Goal: Task Accomplishment & Management: Manage account settings

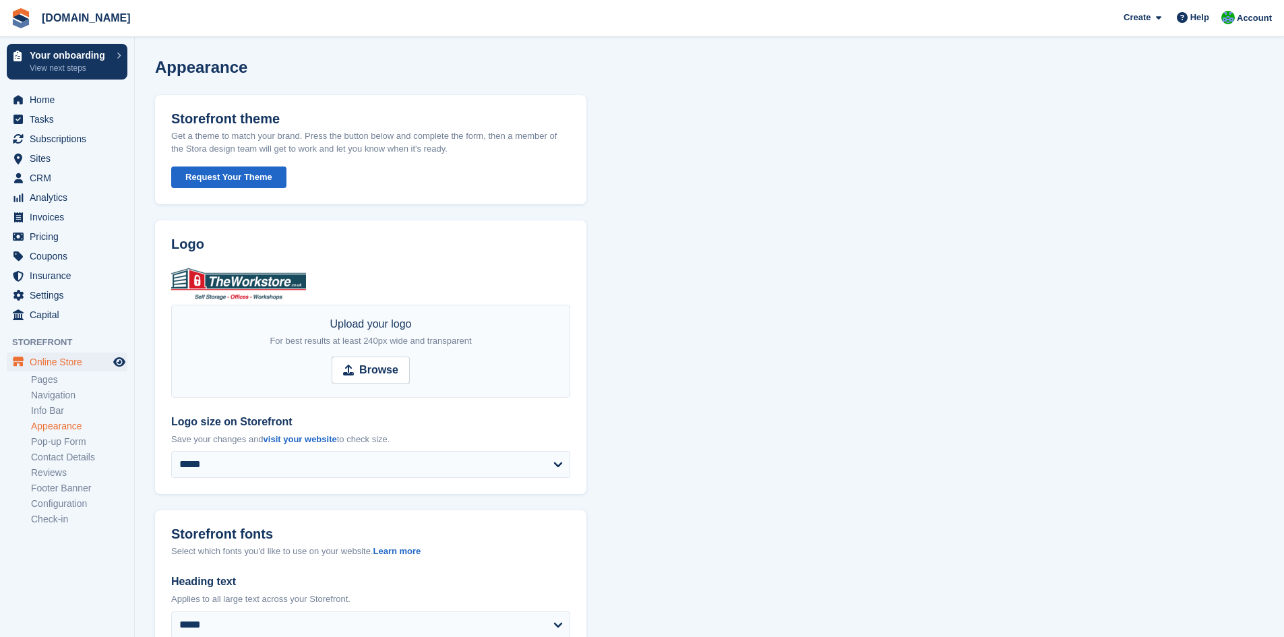
click at [68, 372] on ul "Pages Navigation Info Bar Appearance Pop-up Form Contact Details Reviews Footer…" at bounding box center [82, 449] width 103 height 155
click at [34, 380] on link "Pages" at bounding box center [79, 380] width 96 height 13
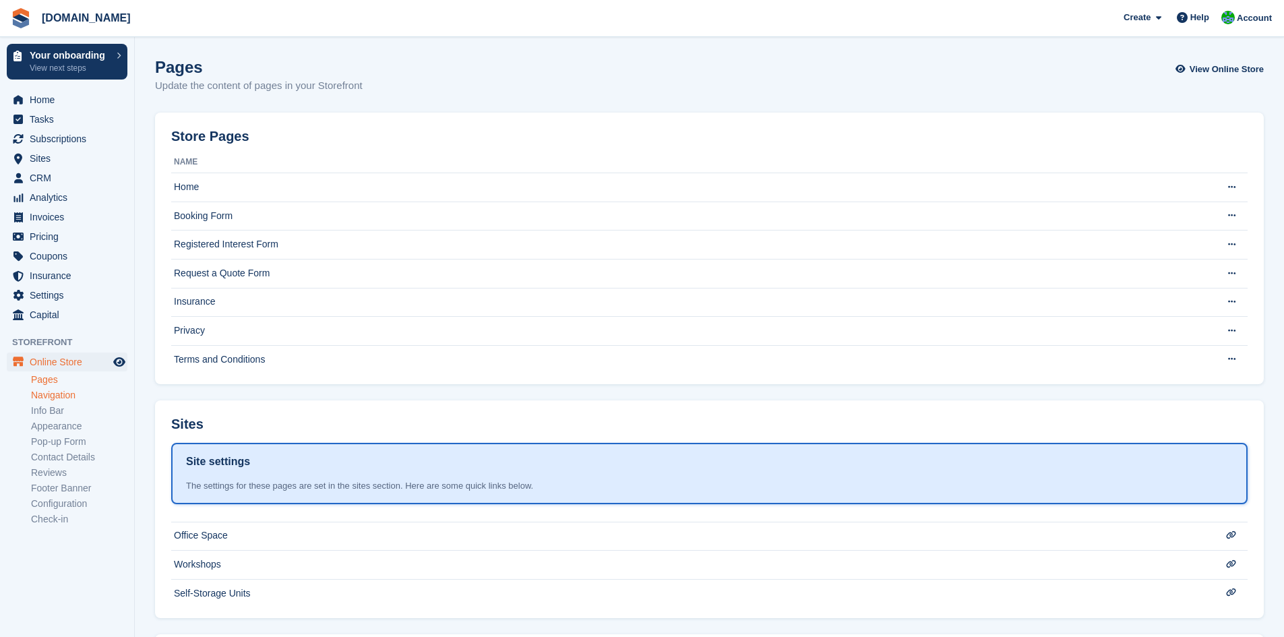
click at [57, 392] on link "Navigation" at bounding box center [79, 395] width 96 height 13
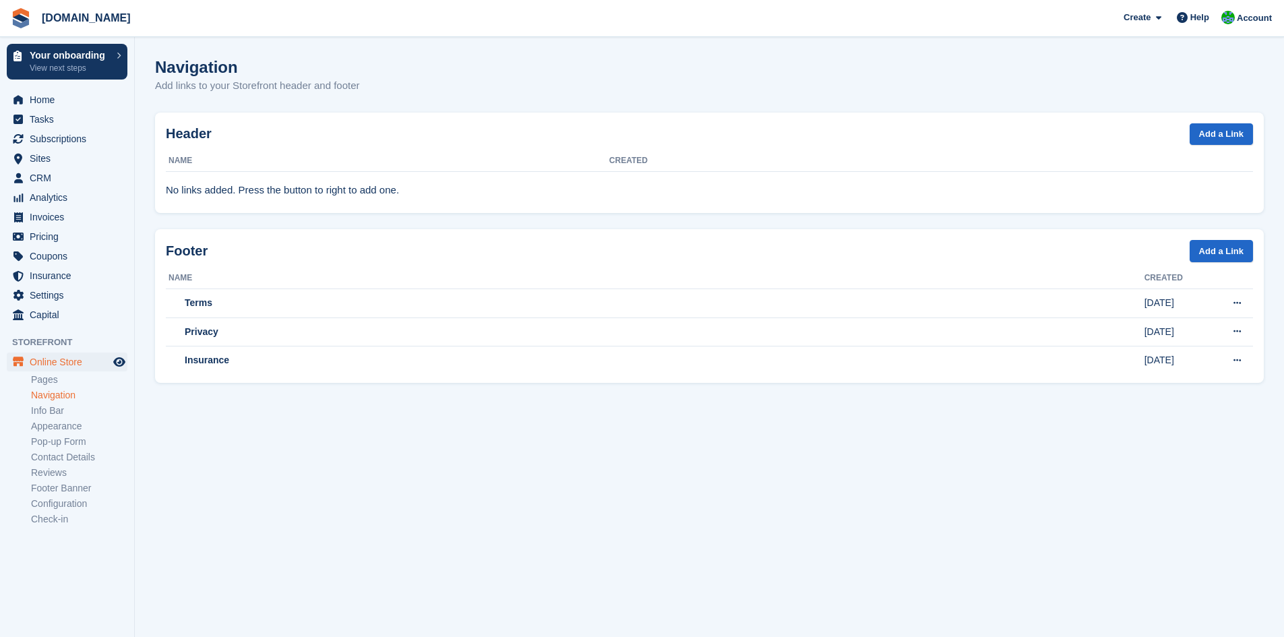
click at [53, 409] on link "Info Bar" at bounding box center [79, 411] width 96 height 13
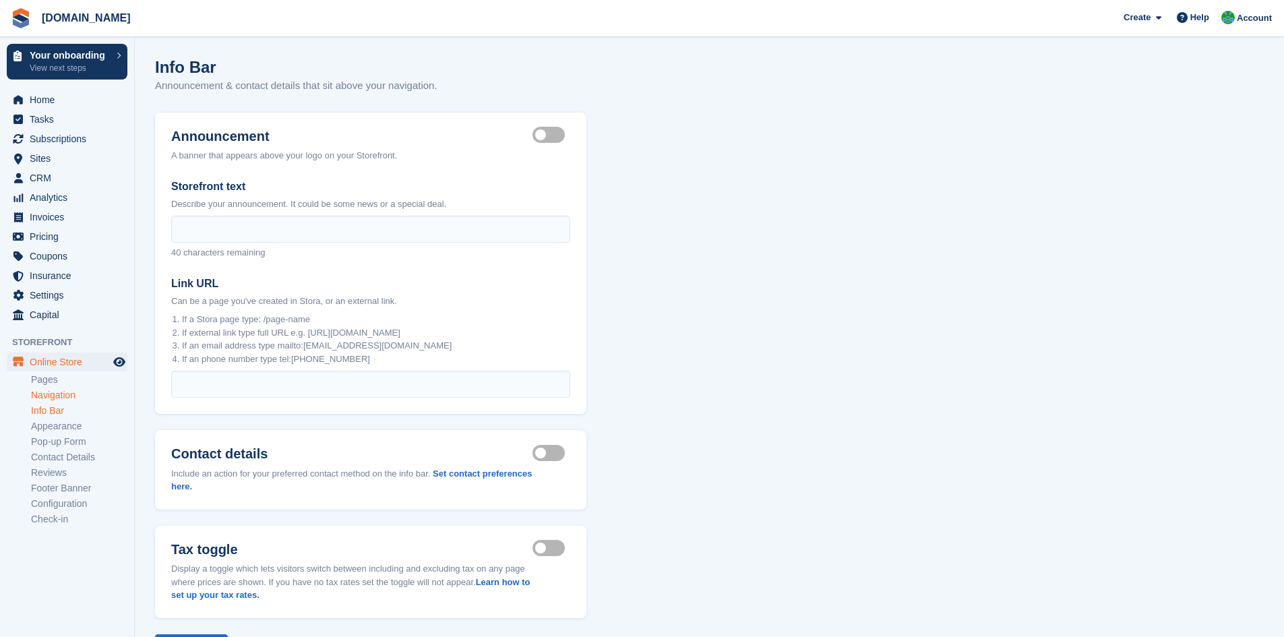
click at [54, 398] on link "Navigation" at bounding box center [79, 395] width 96 height 13
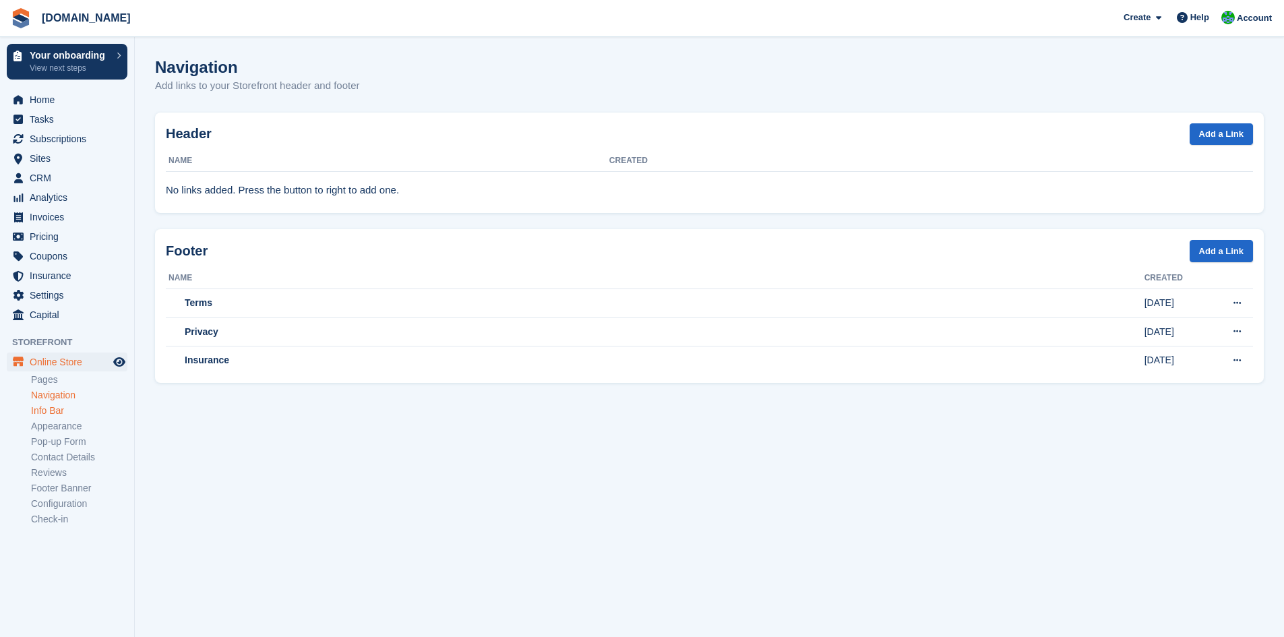
click at [55, 410] on link "Info Bar" at bounding box center [79, 411] width 96 height 13
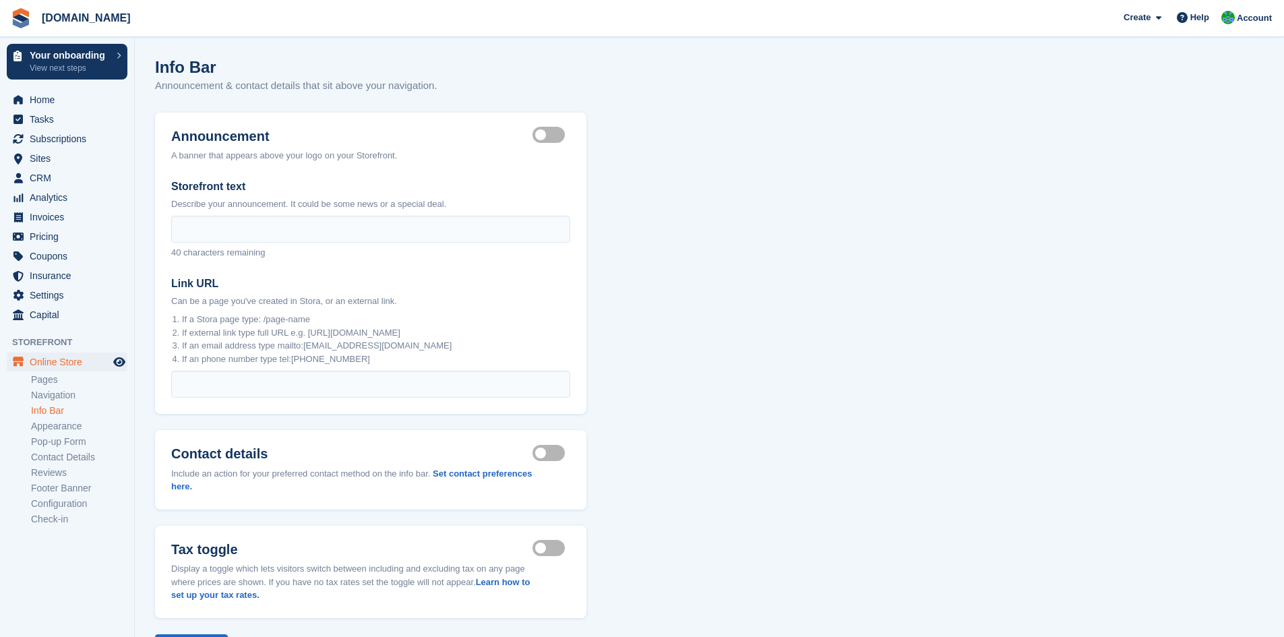
click at [55, 433] on li "Appearance" at bounding box center [82, 426] width 103 height 14
click at [61, 427] on link "Appearance" at bounding box center [79, 426] width 96 height 13
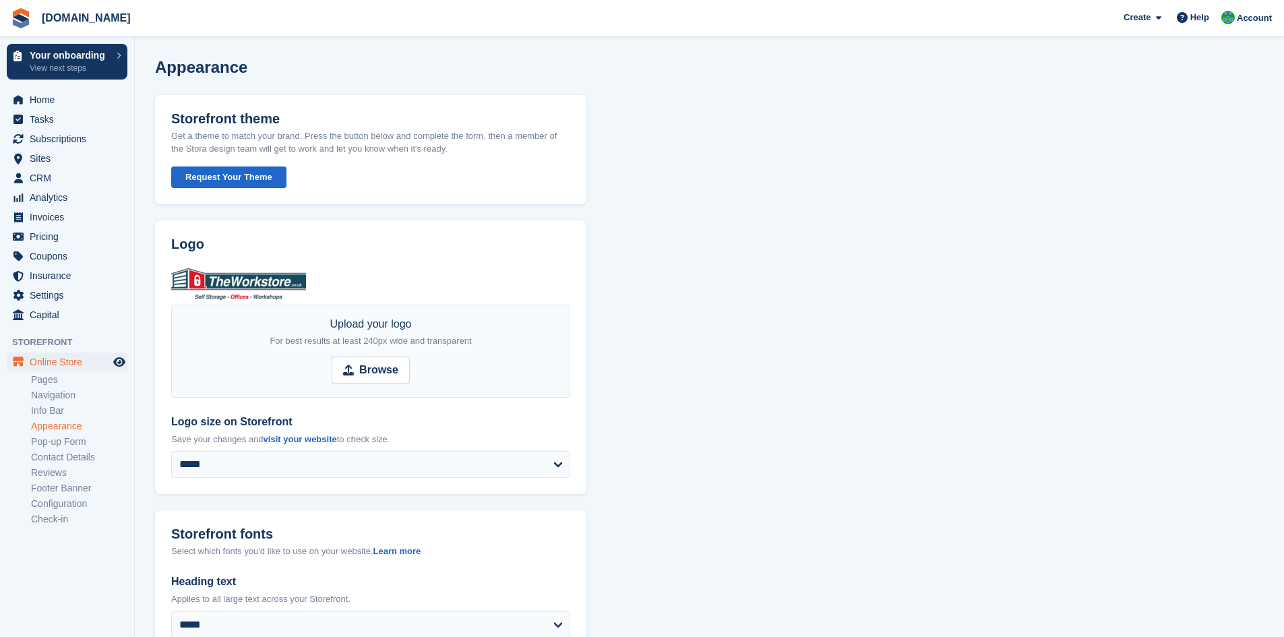
click at [231, 173] on button "Request Your Theme" at bounding box center [228, 178] width 115 height 22
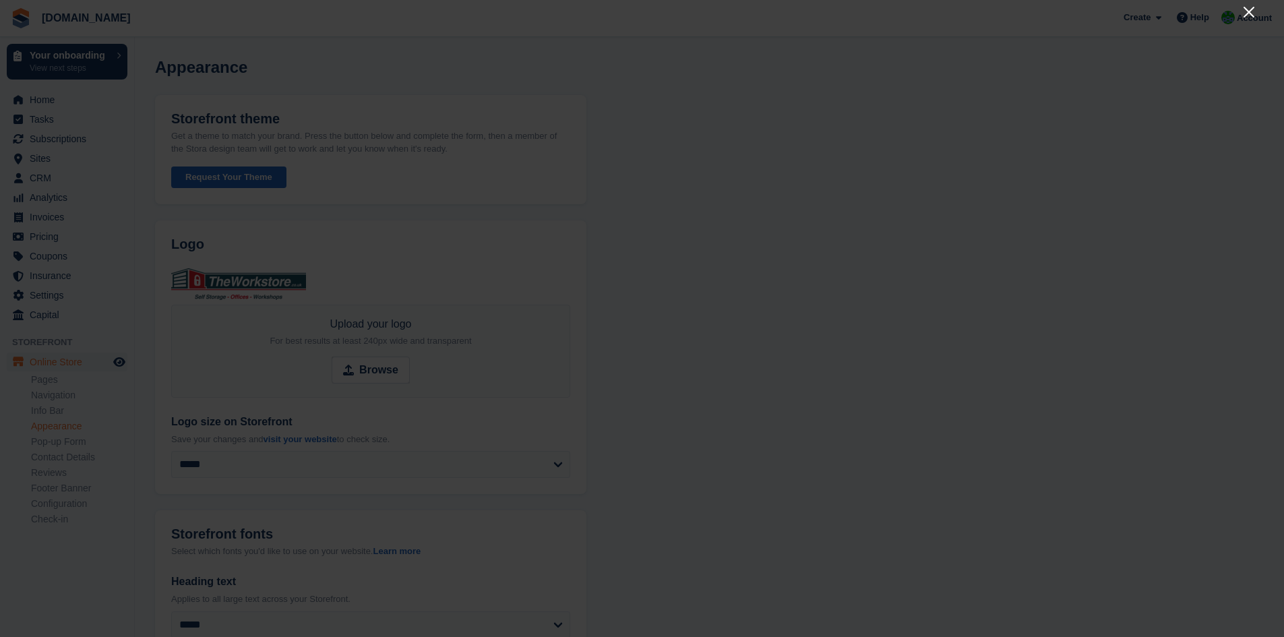
click at [1252, 10] on icon "Close" at bounding box center [1249, 12] width 11 height 11
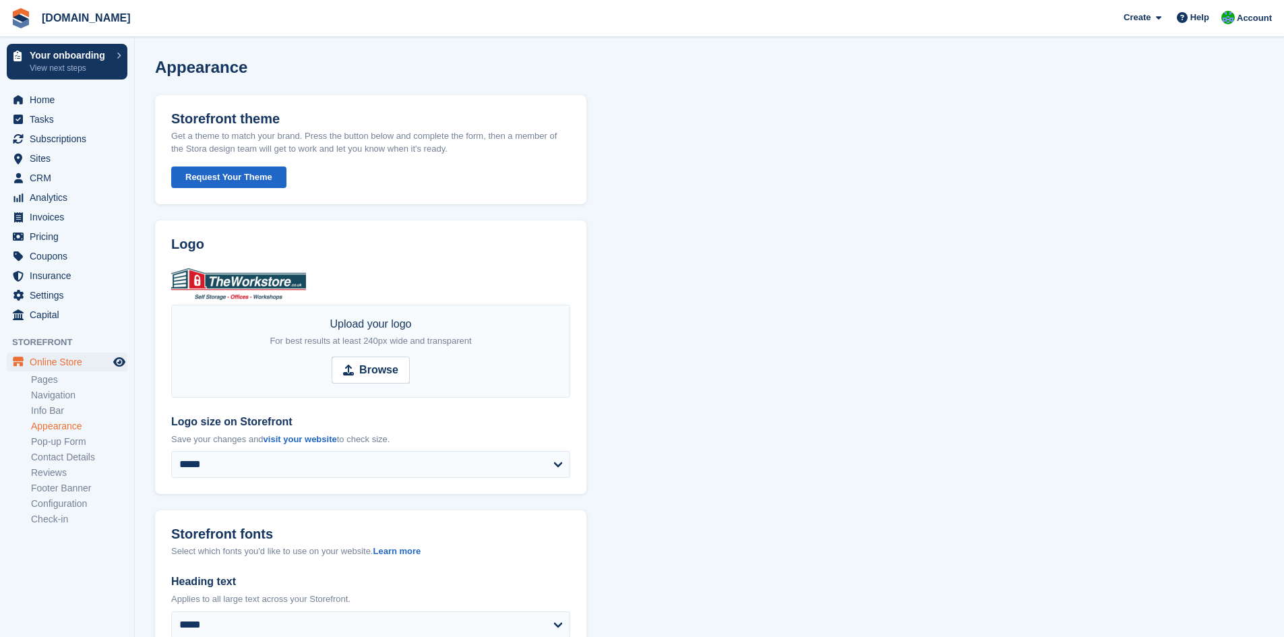
click at [239, 168] on button "Request Your Theme" at bounding box center [228, 178] width 115 height 22
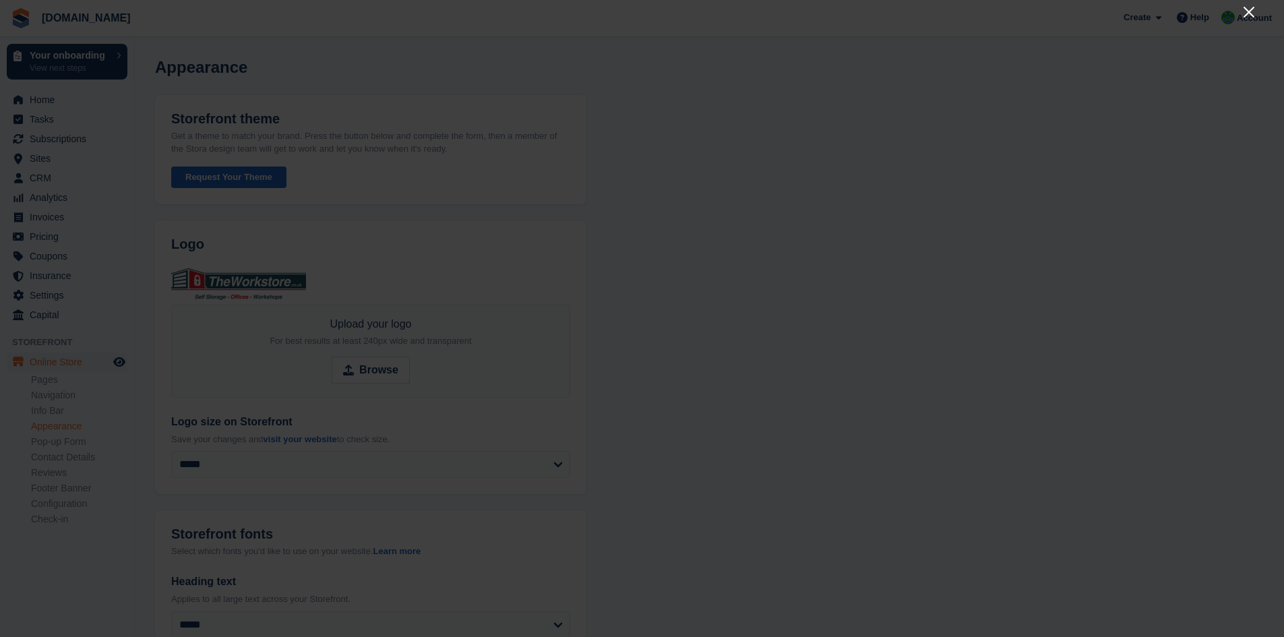
click at [1248, 16] on icon "Close" at bounding box center [1249, 12] width 16 height 16
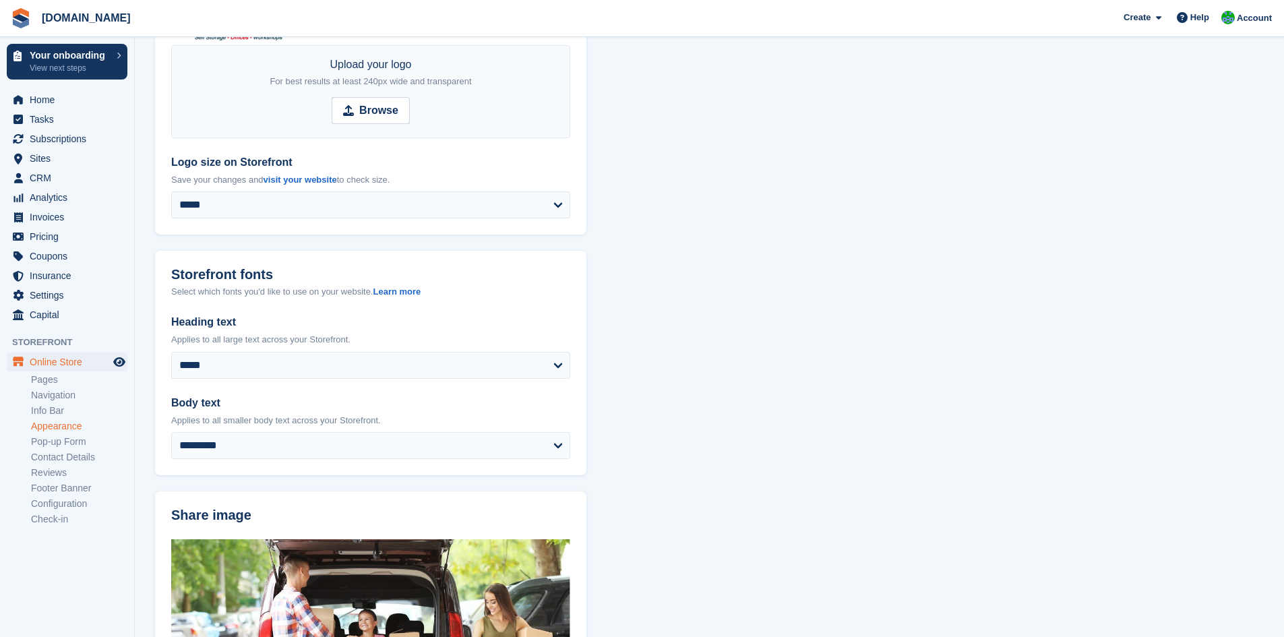
scroll to position [405, 0]
